Goal: Task Accomplishment & Management: Use online tool/utility

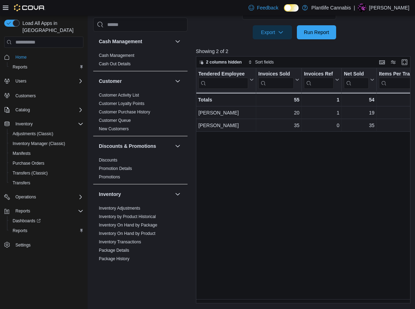
scroll to position [347, 0]
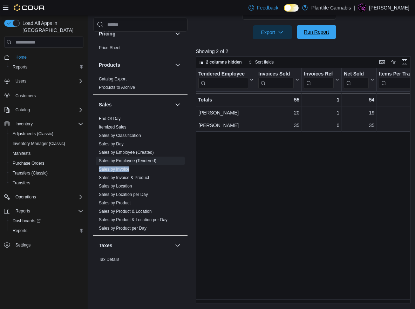
click at [316, 32] on span "Run Report" at bounding box center [316, 31] width 25 height 7
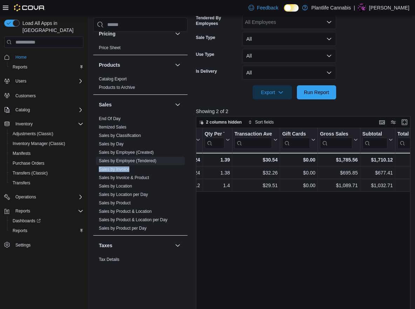
scroll to position [131, 0]
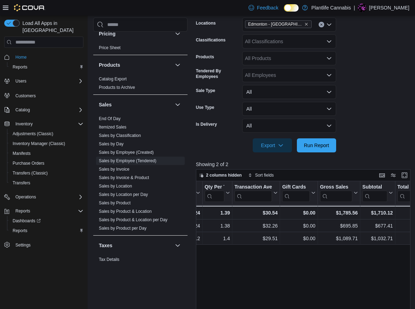
click at [263, 42] on div "All Classifications" at bounding box center [289, 41] width 94 height 14
type input "***"
click at [282, 55] on span "Accessory Group" at bounding box center [276, 53] width 38 height 7
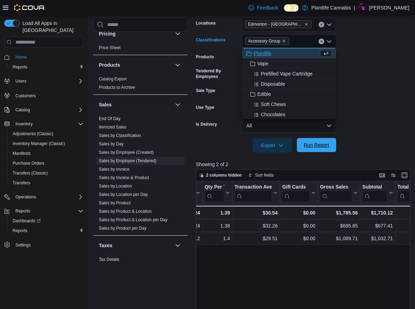
click at [317, 141] on span "Run Report" at bounding box center [316, 145] width 31 height 14
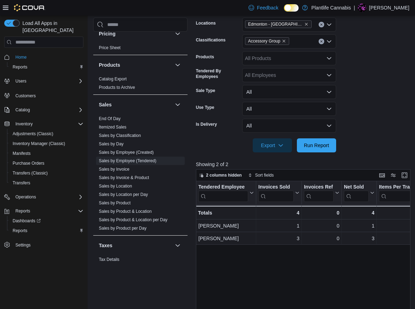
click at [281, 276] on div "Tendered Employee Click to view column header actions Invoices Sold Click to vi…" at bounding box center [304, 298] width 217 height 235
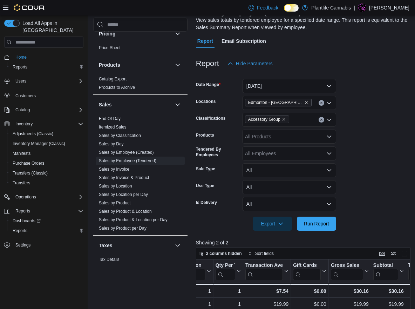
scroll to position [47, 0]
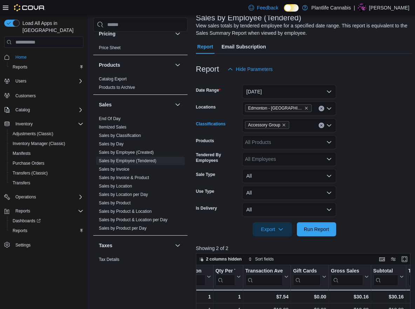
click at [322, 124] on icon "Clear input" at bounding box center [321, 125] width 3 height 3
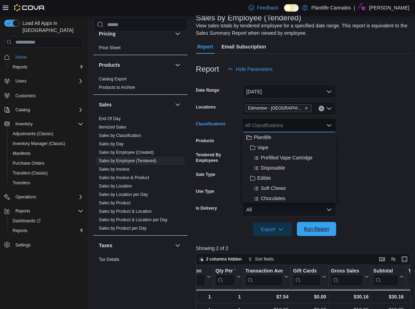
click at [319, 227] on span "Run Report" at bounding box center [316, 228] width 25 height 7
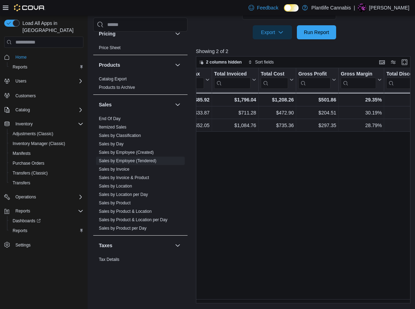
scroll to position [0, 448]
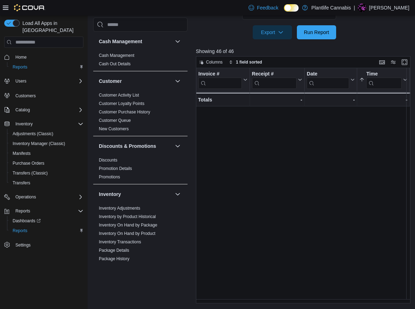
scroll to position [388, 0]
